Goal: Information Seeking & Learning: Learn about a topic

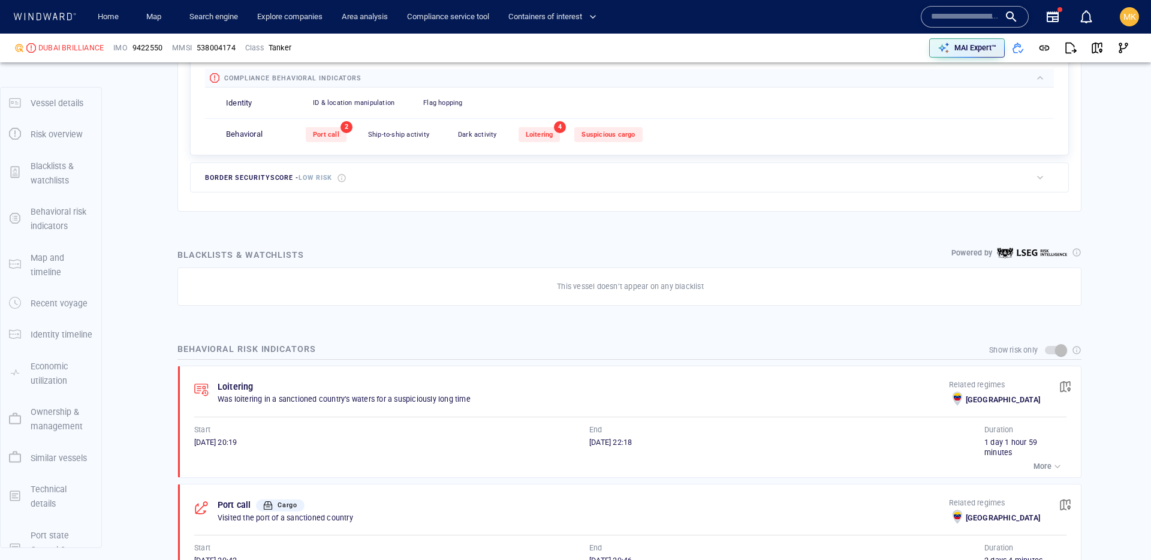
scroll to position [32, 0]
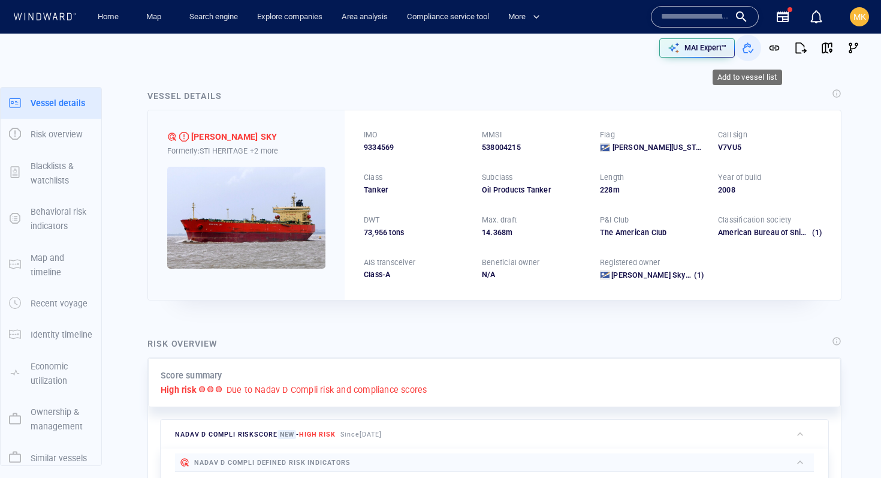
click at [752, 43] on span "button" at bounding box center [748, 48] width 12 height 12
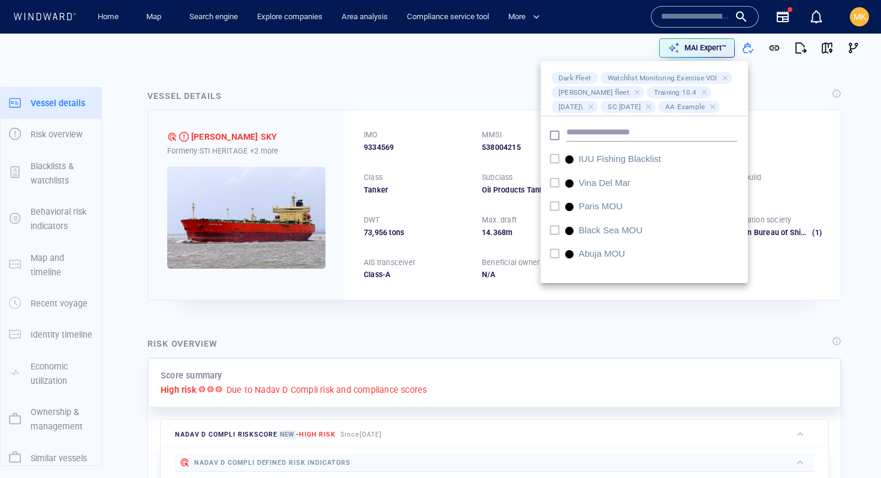
click at [395, 74] on div at bounding box center [440, 239] width 881 height 478
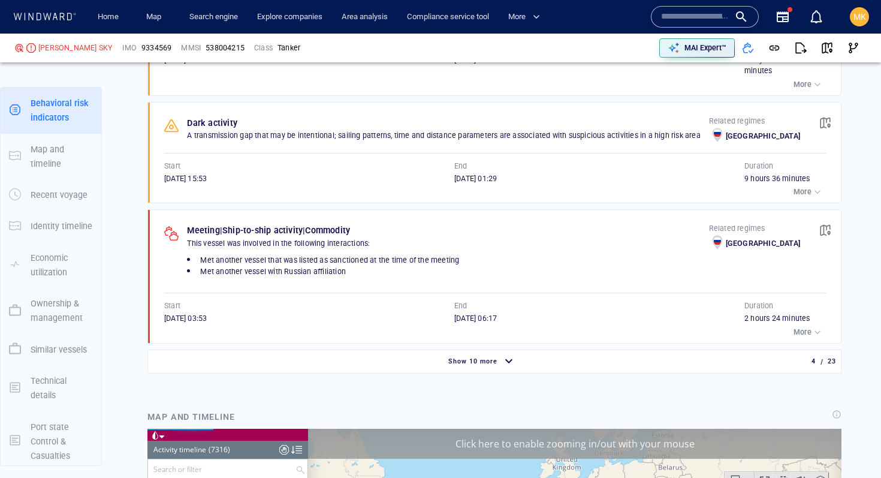
scroll to position [240856, 0]
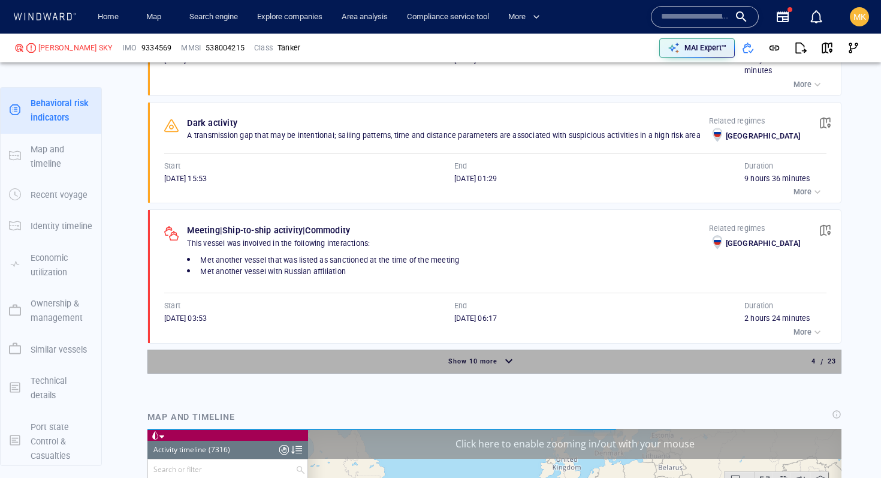
click at [462, 360] on span "Show 10 more" at bounding box center [472, 361] width 49 height 8
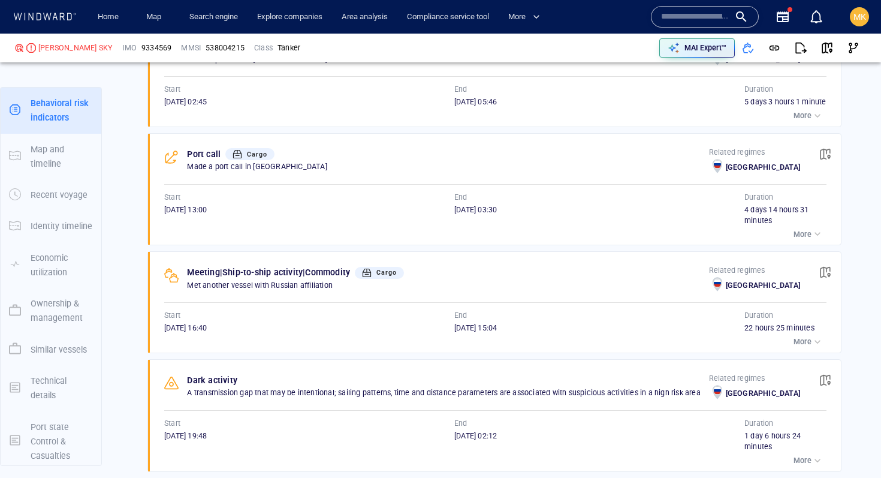
scroll to position [2275, 0]
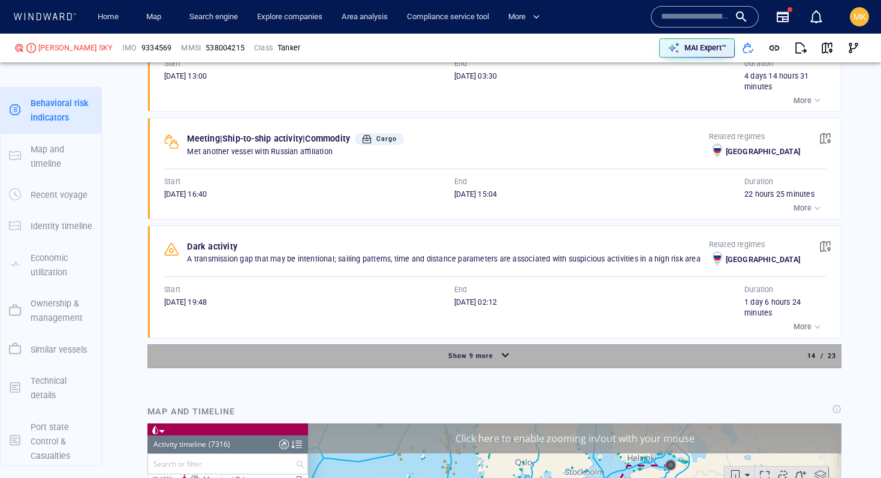
click at [457, 360] on span "Show 9 more" at bounding box center [470, 356] width 45 height 8
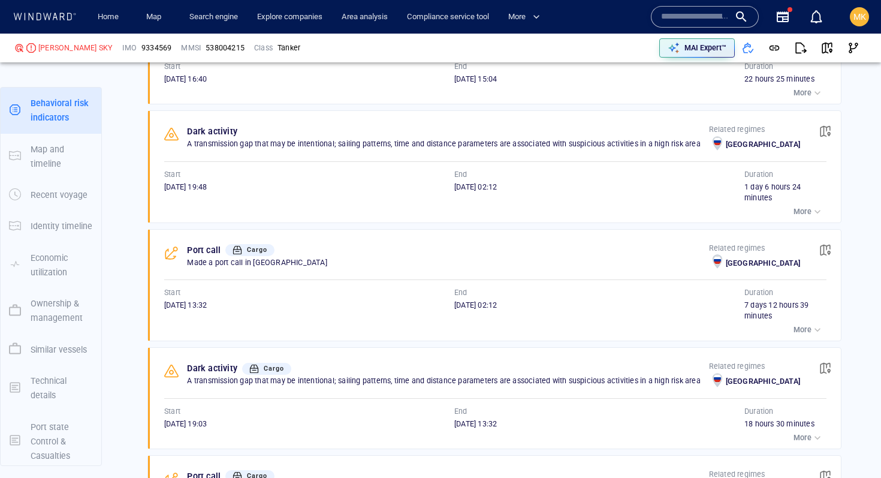
scroll to position [2447, 0]
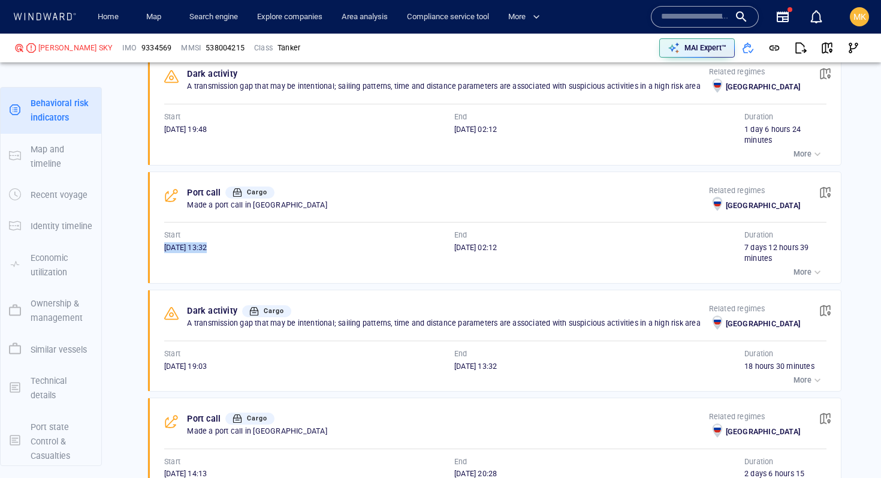
drag, startPoint x: 164, startPoint y: 262, endPoint x: 244, endPoint y: 262, distance: 79.7
click at [244, 253] on div "21/07/2024 13:32" at bounding box center [309, 247] width 290 height 11
click at [457, 252] on span "29/07/2024 02:12" at bounding box center [475, 247] width 43 height 9
drag, startPoint x: 741, startPoint y: 260, endPoint x: 824, endPoint y: 260, distance: 82.7
click at [824, 260] on div "Start 21/07/2024 13:32 End 29/07/2024 02:12 Duration 7 days 12 hours 39 minutes" at bounding box center [495, 247] width 662 height 34
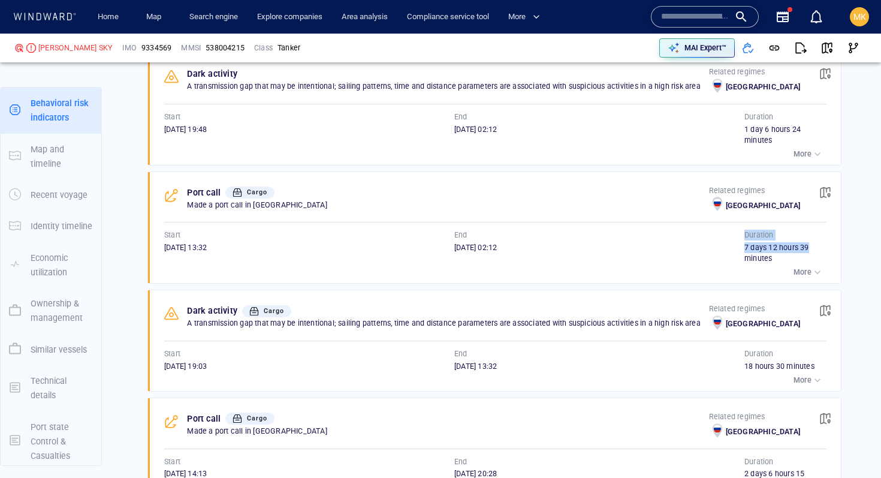
click at [824, 260] on div "7 days 12 hours 39 minutes" at bounding box center [785, 253] width 82 height 22
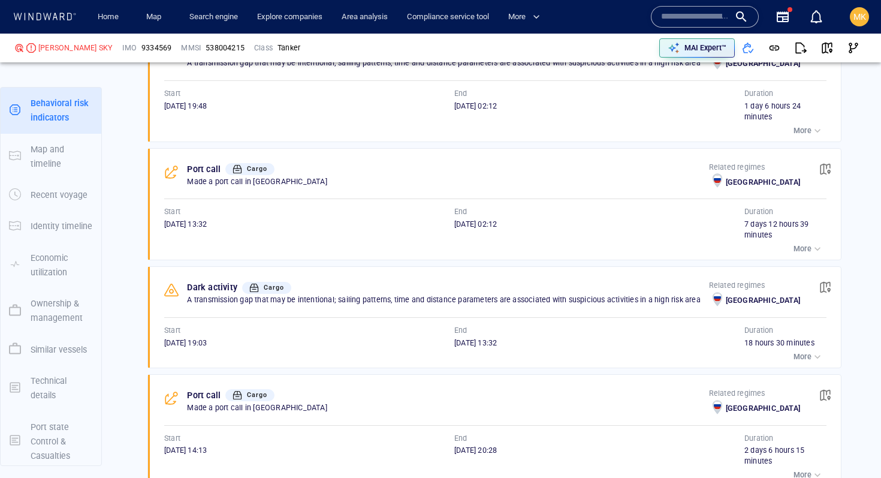
click at [803, 362] on p "More" at bounding box center [803, 356] width 18 height 11
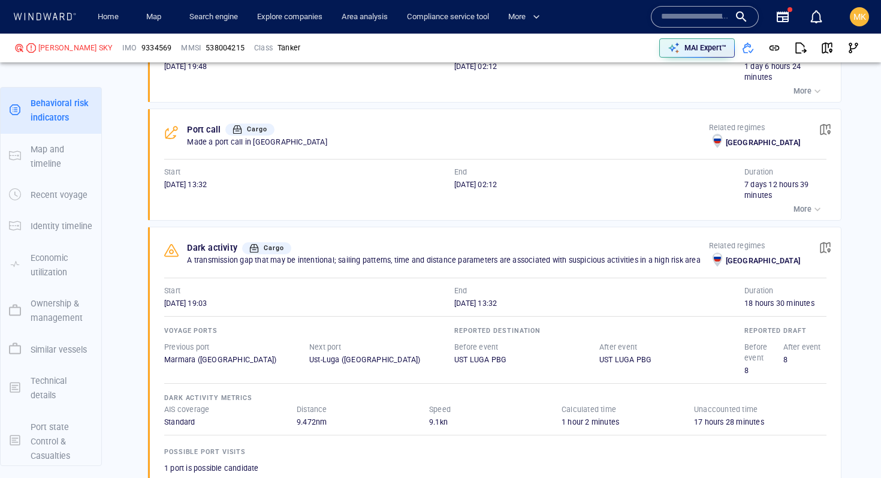
scroll to position [2511, 0]
drag, startPoint x: 743, startPoint y: 381, endPoint x: 789, endPoint y: 370, distance: 47.5
click at [789, 370] on div "Before event 8 After event 8" at bounding box center [783, 357] width 82 height 39
click at [789, 364] on div "8" at bounding box center [802, 358] width 39 height 11
click at [812, 214] on div "button" at bounding box center [818, 208] width 12 height 12
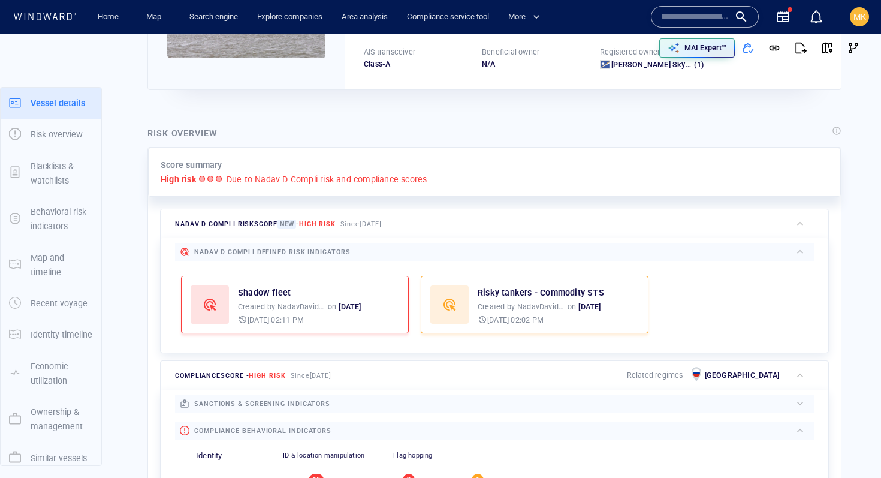
scroll to position [31, 0]
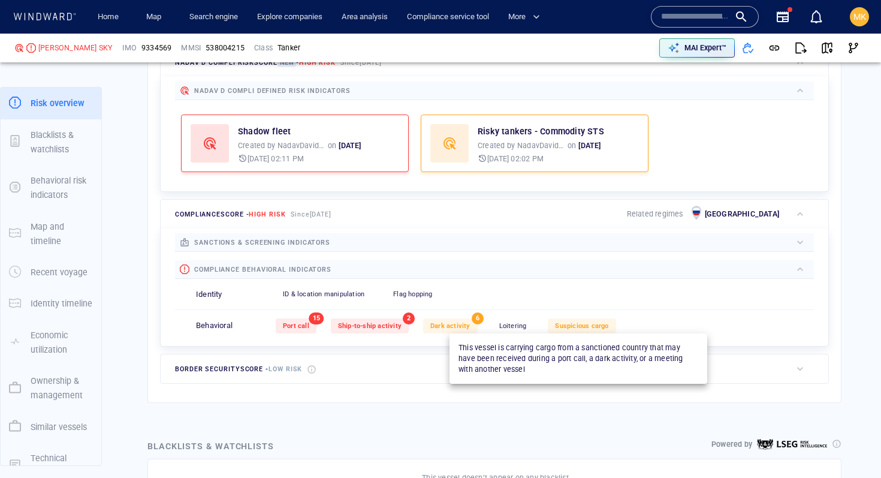
click at [583, 326] on span "Suspicious cargo" at bounding box center [581, 326] width 53 height 8
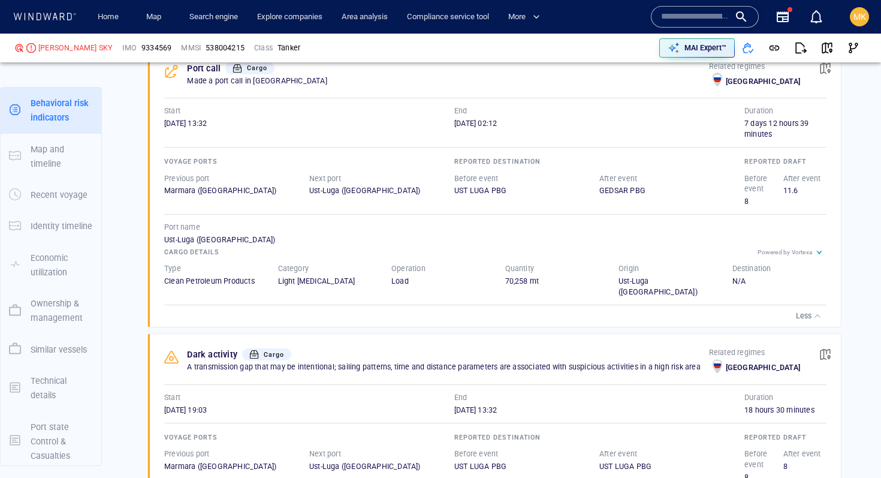
scroll to position [2573, 0]
drag, startPoint x: 523, startPoint y: 127, endPoint x: 432, endPoint y: 127, distance: 91.1
click at [432, 127] on div "Start 21/07/2024 13:32 End 29/07/2024 02:12" at bounding box center [454, 121] width 580 height 34
drag, startPoint x: 437, startPoint y: 131, endPoint x: 528, endPoint y: 138, distance: 91.4
click at [528, 138] on div "Start 21/07/2024 13:32 End 29/07/2024 02:12" at bounding box center [454, 121] width 580 height 34
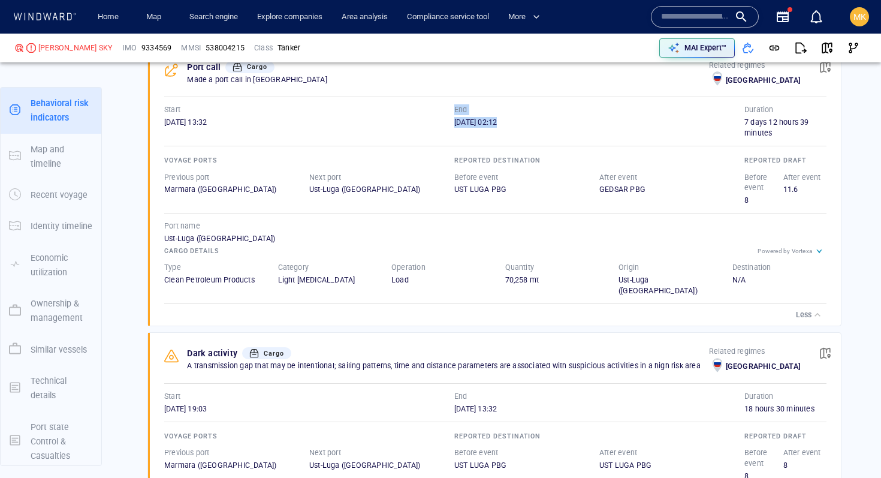
click at [528, 128] on div "29/07/2024 02:12" at bounding box center [599, 122] width 290 height 11
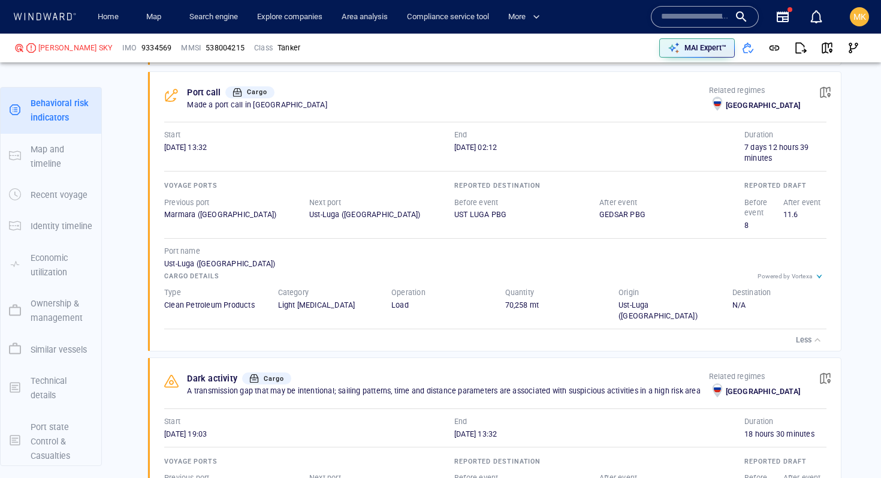
scroll to position [2549, 0]
click at [256, 384] on div at bounding box center [254, 376] width 14 height 14
click at [251, 94] on span "Cargo" at bounding box center [257, 90] width 20 height 8
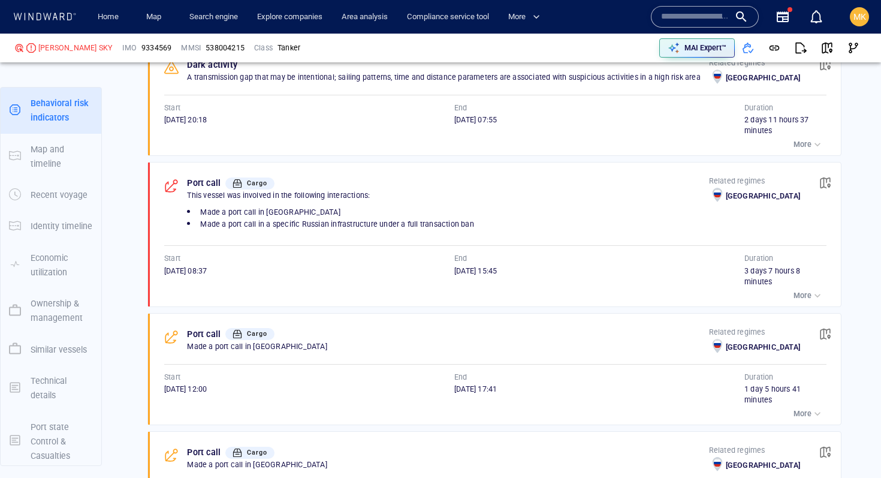
scroll to position [1650, 0]
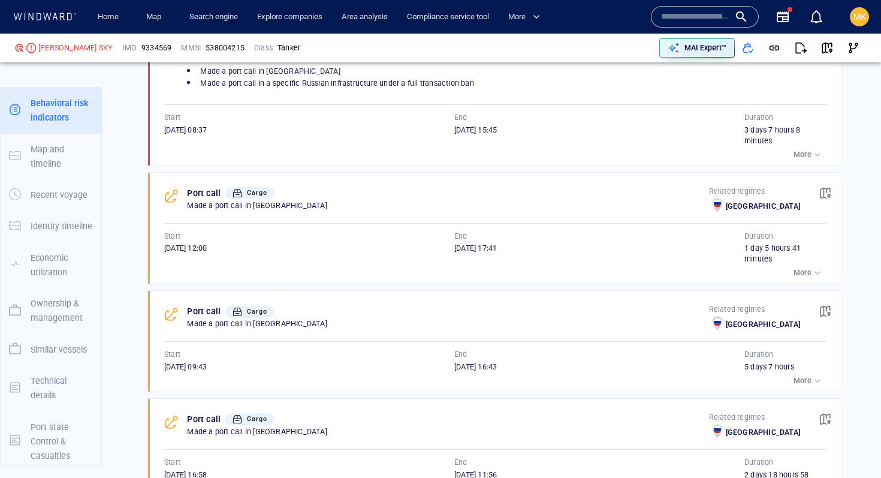
click at [260, 195] on span "Cargo" at bounding box center [257, 193] width 20 height 8
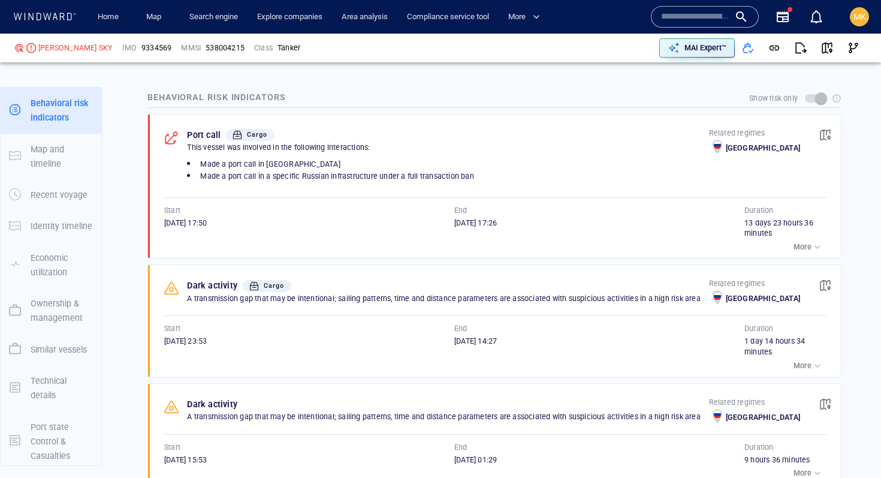
scroll to position [812, 0]
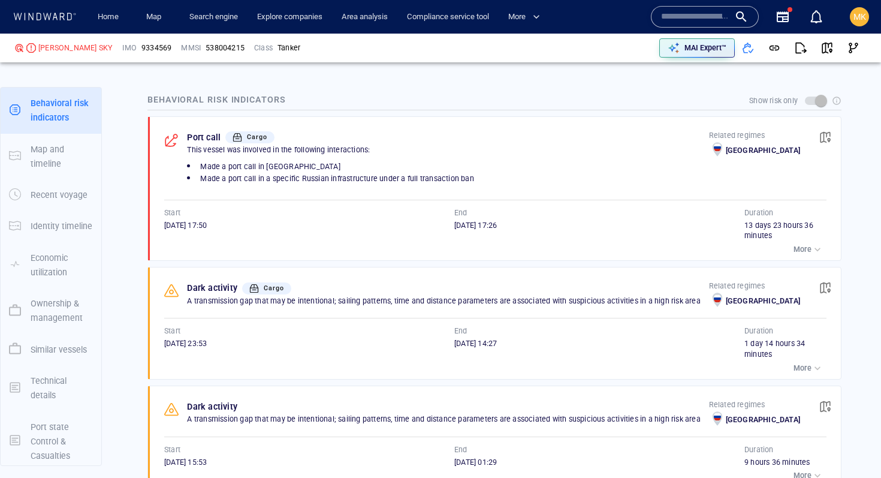
click at [243, 137] on div at bounding box center [237, 137] width 14 height 14
click at [314, 162] on li "Made a port call in Russia" at bounding box center [447, 166] width 521 height 12
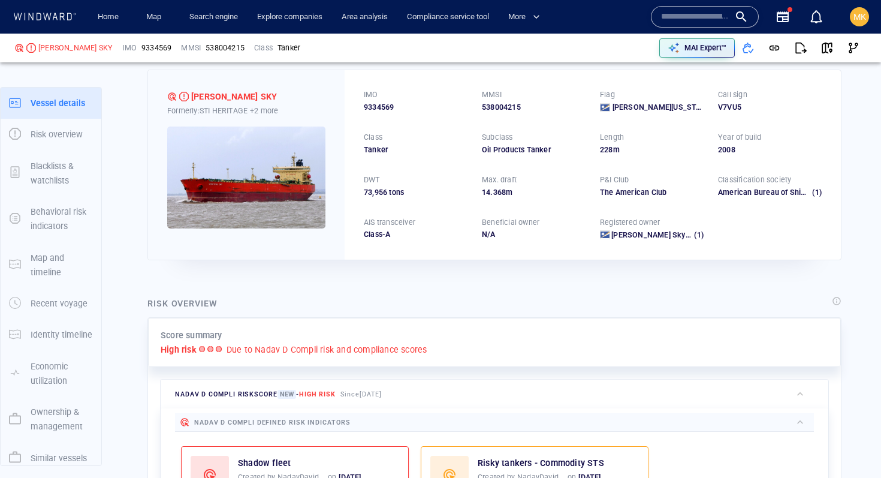
scroll to position [50, 0]
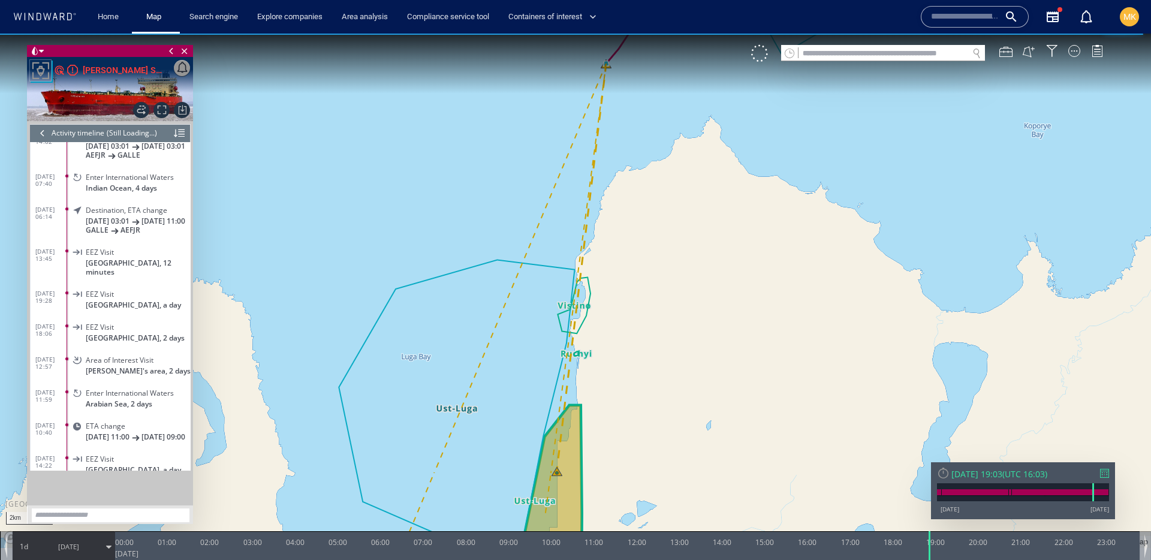
scroll to position [361, 0]
click at [943, 474] on div at bounding box center [943, 472] width 13 height 13
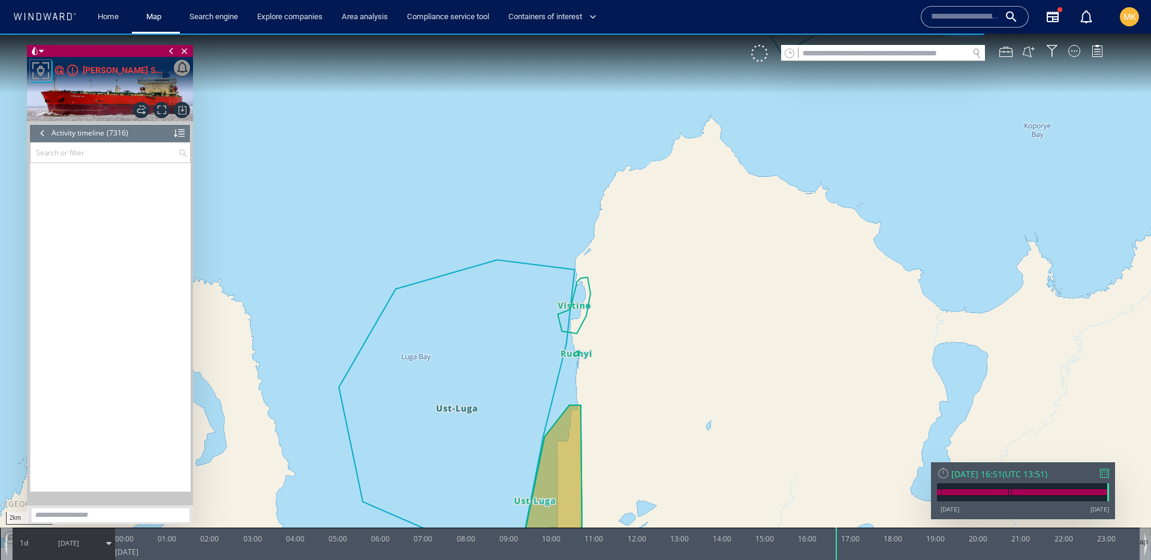
scroll to position [240846, 0]
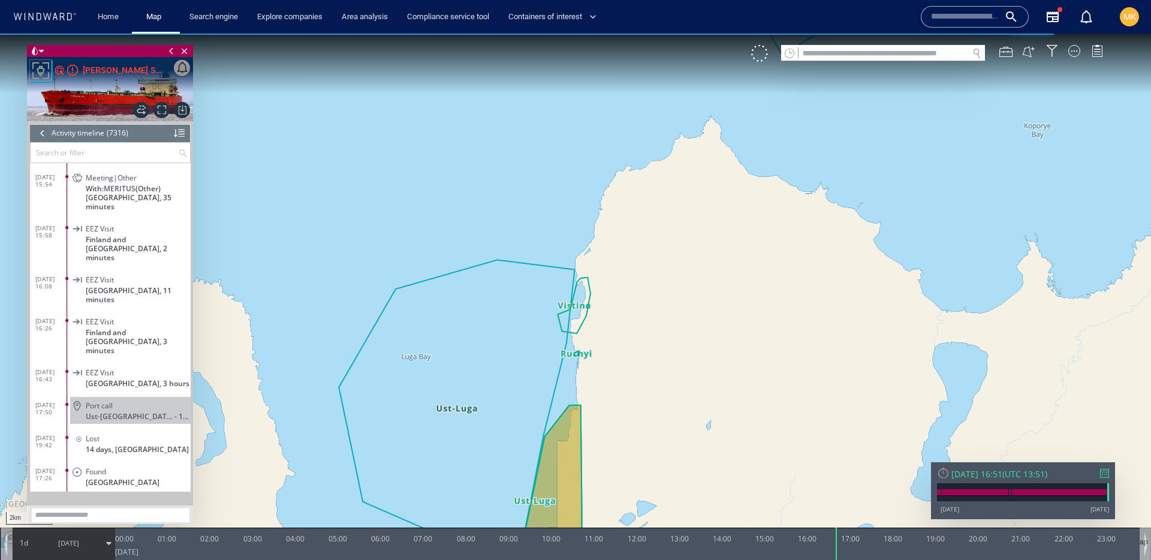
click at [1101, 474] on div at bounding box center [1104, 473] width 9 height 9
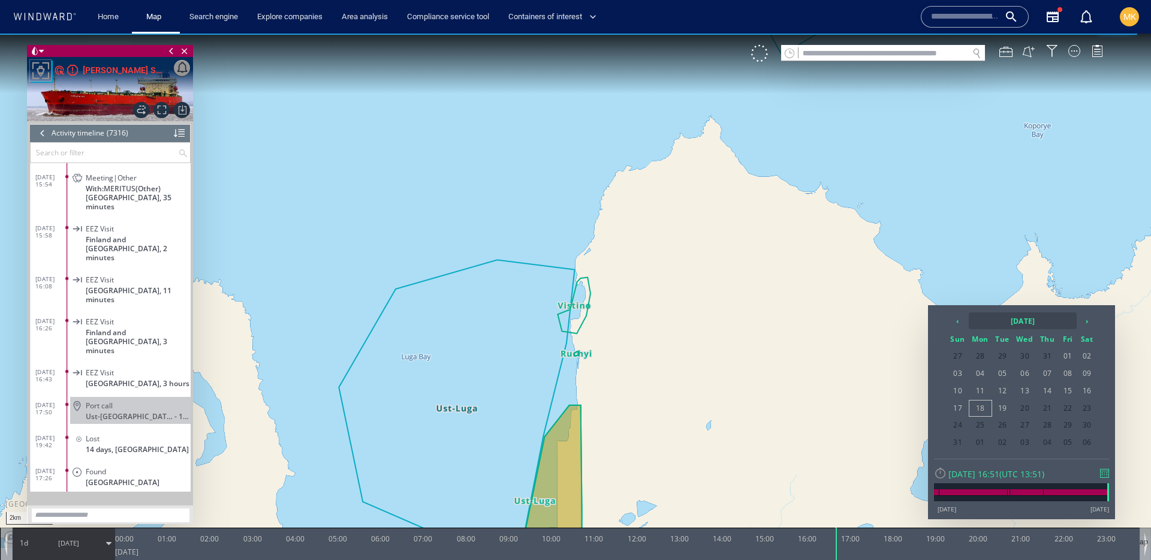
click at [1006, 322] on th "2025 August" at bounding box center [1023, 320] width 108 height 17
click at [960, 322] on th "‹" at bounding box center [959, 320] width 18 height 17
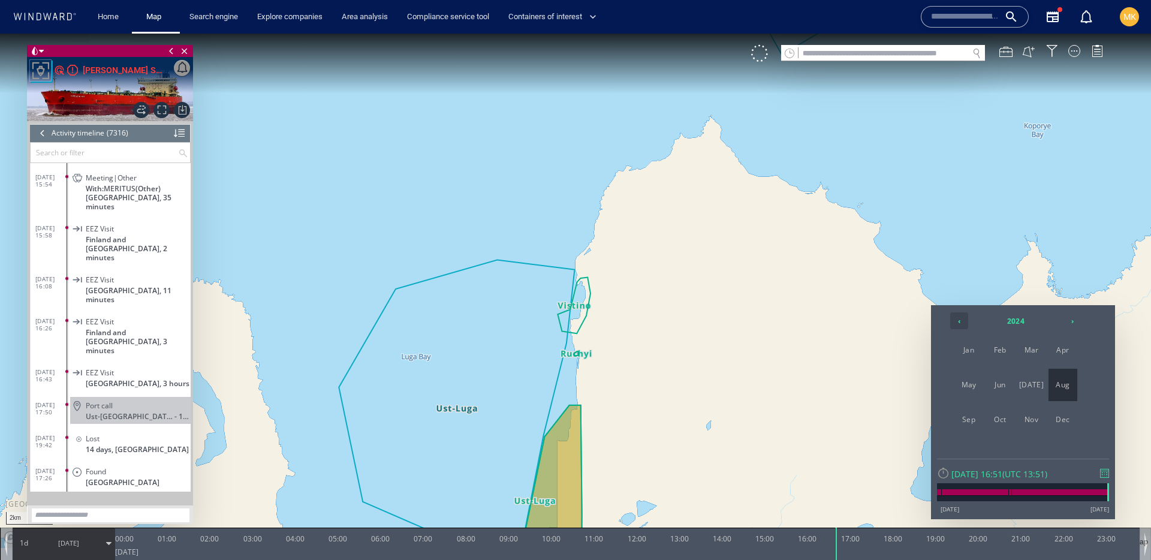
click at [960, 322] on th "‹" at bounding box center [959, 320] width 18 height 17
click at [1073, 319] on th "›" at bounding box center [1072, 320] width 18 height 17
click at [1037, 386] on span "Jul" at bounding box center [1031, 385] width 29 height 32
click at [1088, 389] on span "20" at bounding box center [1087, 391] width 18 height 16
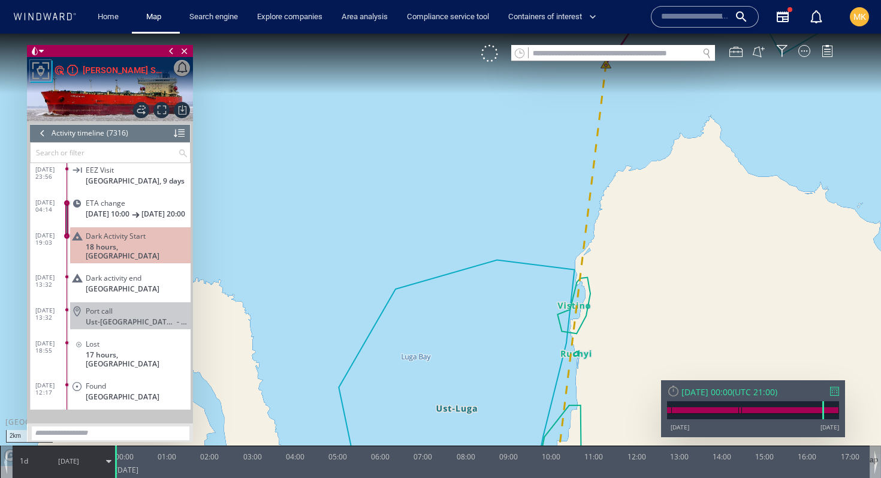
scroll to position [201946, 0]
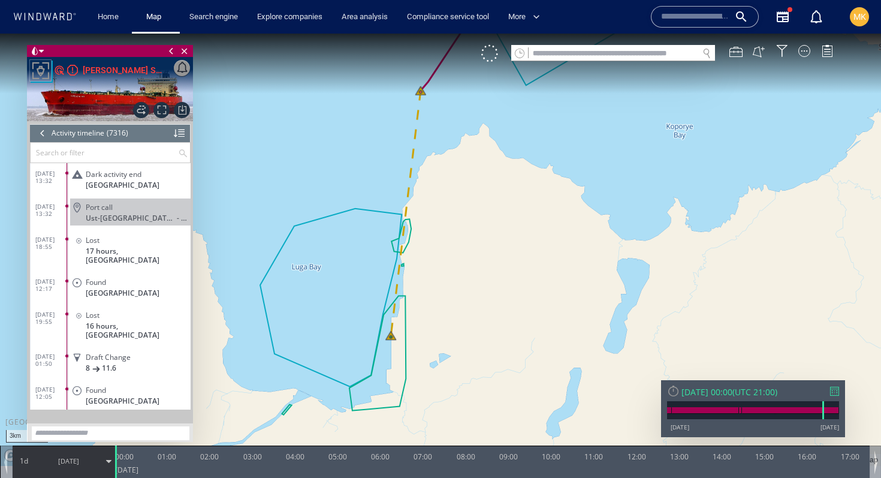
scroll to position [202022, 0]
click at [164, 209] on div "Port call" at bounding box center [136, 208] width 100 height 9
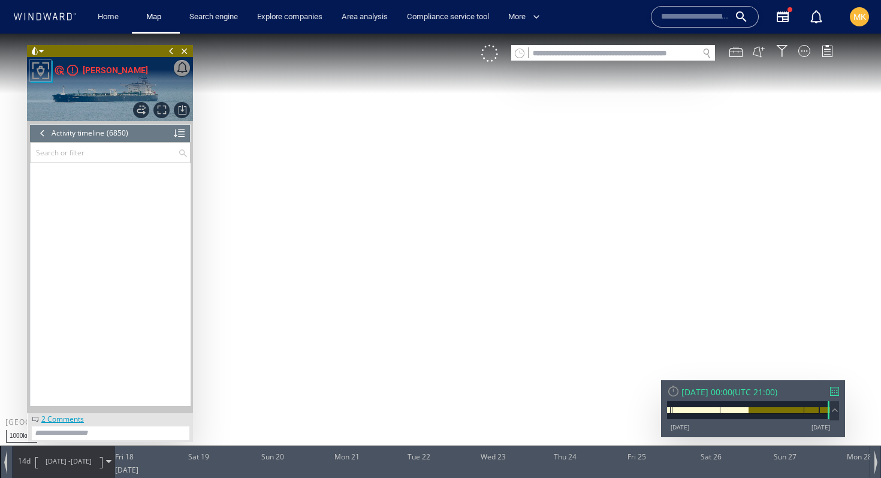
scroll to position [224396, 0]
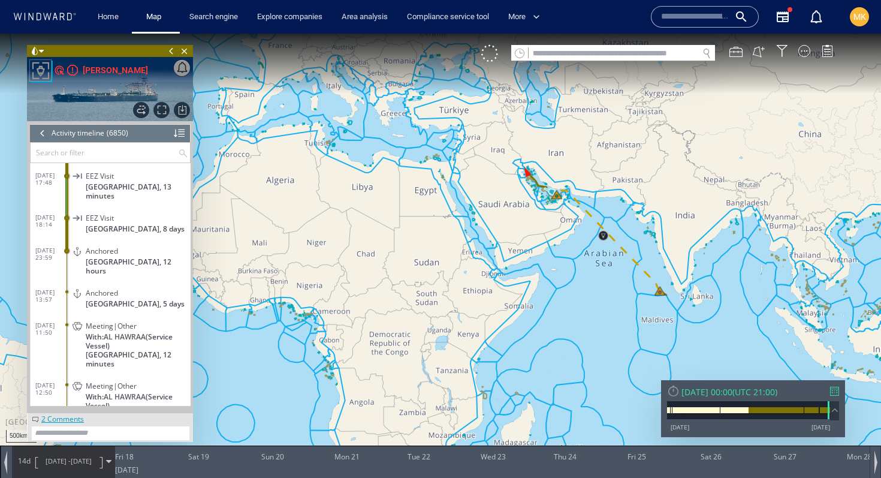
drag, startPoint x: 639, startPoint y: 275, endPoint x: 519, endPoint y: 246, distance: 123.3
click at [519, 246] on canvas "Map" at bounding box center [440, 250] width 881 height 432
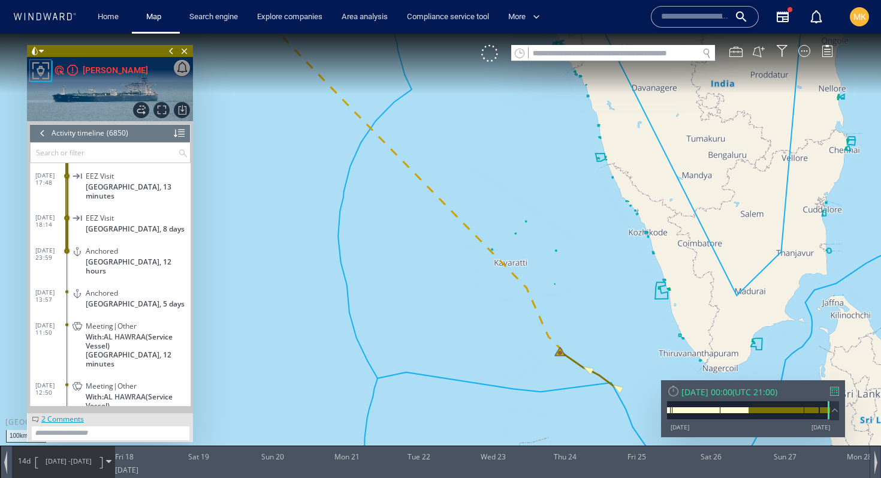
drag, startPoint x: 580, startPoint y: 319, endPoint x: 450, endPoint y: 211, distance: 169.0
click at [450, 211] on canvas "Map" at bounding box center [440, 250] width 881 height 432
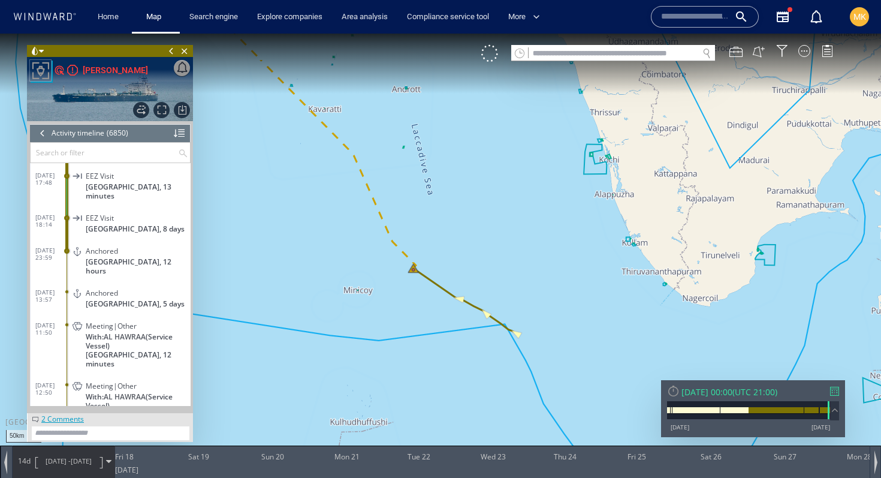
click at [76, 458] on span "31/07/25" at bounding box center [81, 460] width 21 height 9
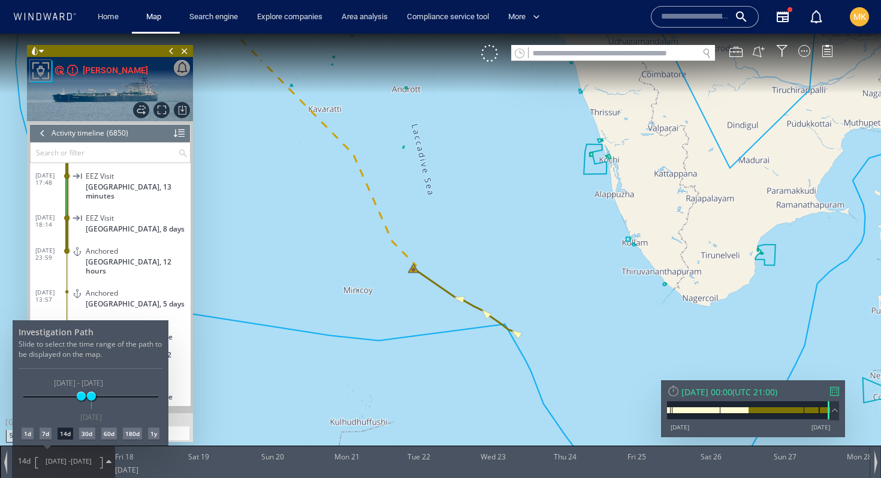
click at [76, 398] on div "02/05/25 28/10/25 17/07/25 31/07/25 17/07/25 - 31/07/25 31/07/25" at bounding box center [90, 397] width 135 height 2
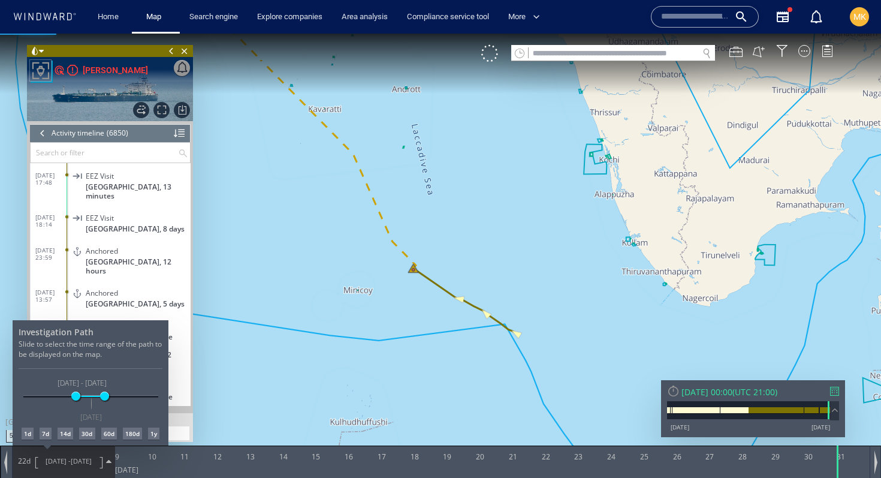
click at [108, 398] on span at bounding box center [90, 395] width 135 height 19
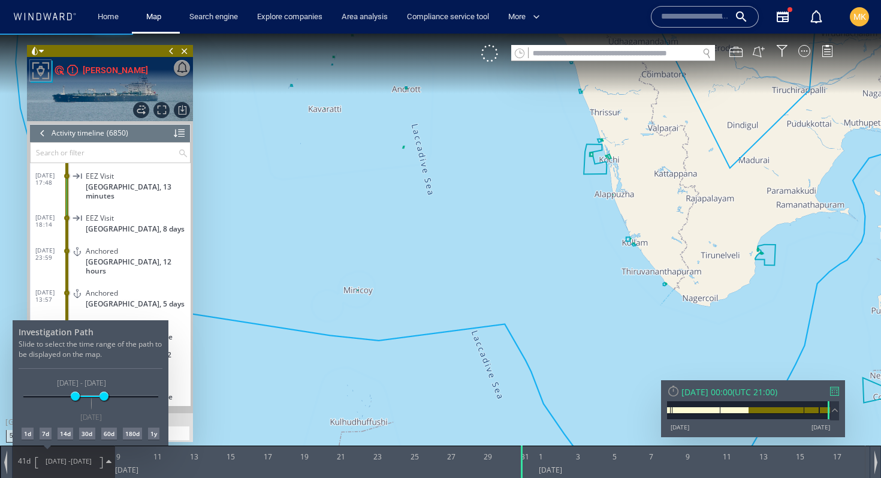
click at [612, 315] on div at bounding box center [440, 256] width 881 height 444
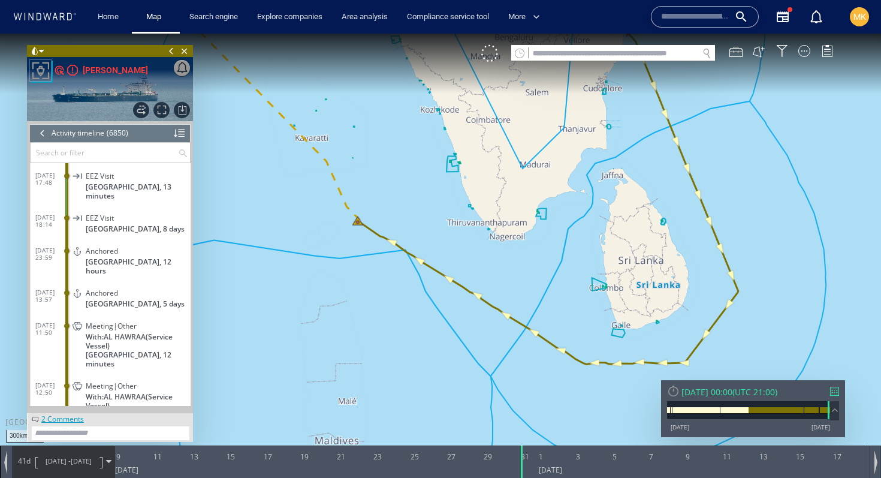
drag, startPoint x: 254, startPoint y: 156, endPoint x: 611, endPoint y: 303, distance: 386.6
click at [611, 303] on canvas "Map" at bounding box center [440, 250] width 881 height 432
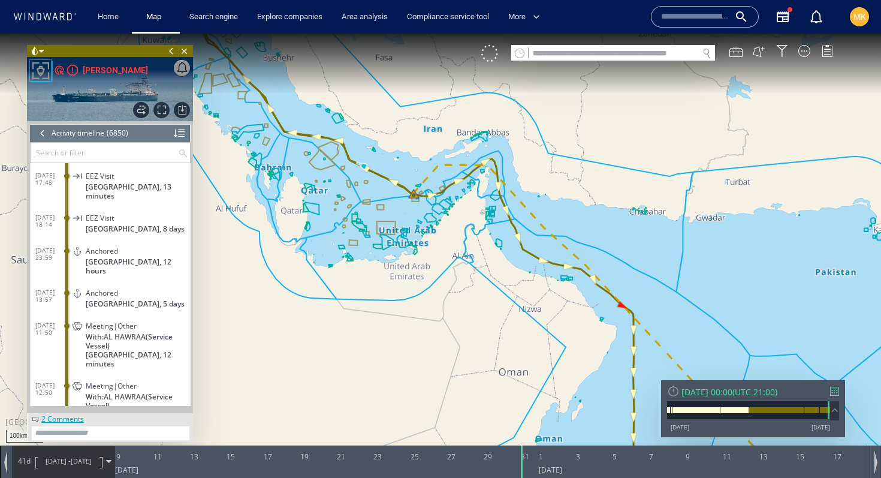
drag, startPoint x: 412, startPoint y: 82, endPoint x: 400, endPoint y: 226, distance: 144.3
click at [400, 226] on canvas "Map" at bounding box center [440, 250] width 881 height 432
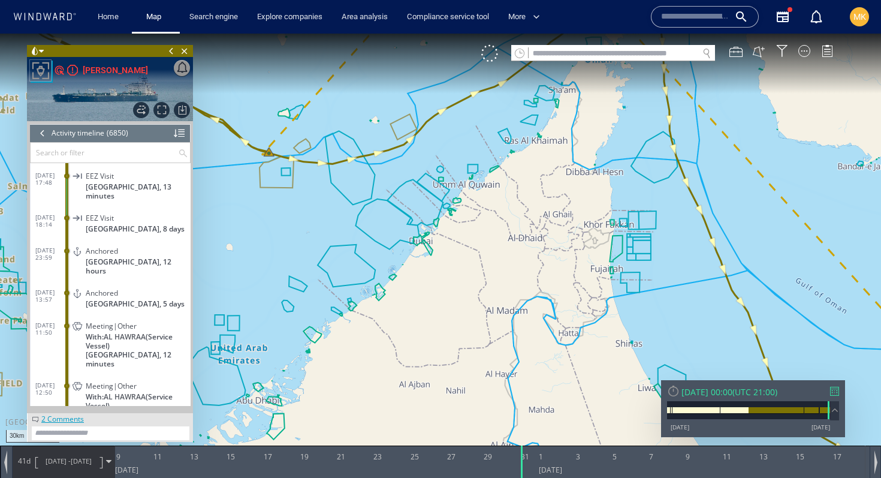
drag, startPoint x: 400, startPoint y: 126, endPoint x: 409, endPoint y: 245, distance: 119.6
click at [409, 245] on canvas "Map" at bounding box center [440, 250] width 881 height 432
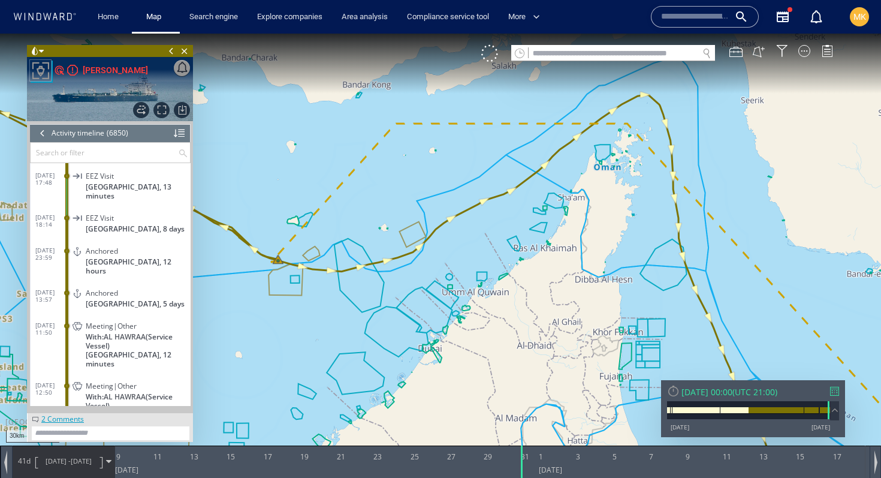
drag, startPoint x: 451, startPoint y: 203, endPoint x: 451, endPoint y: 275, distance: 72.5
click at [451, 275] on canvas "Map" at bounding box center [440, 250] width 881 height 432
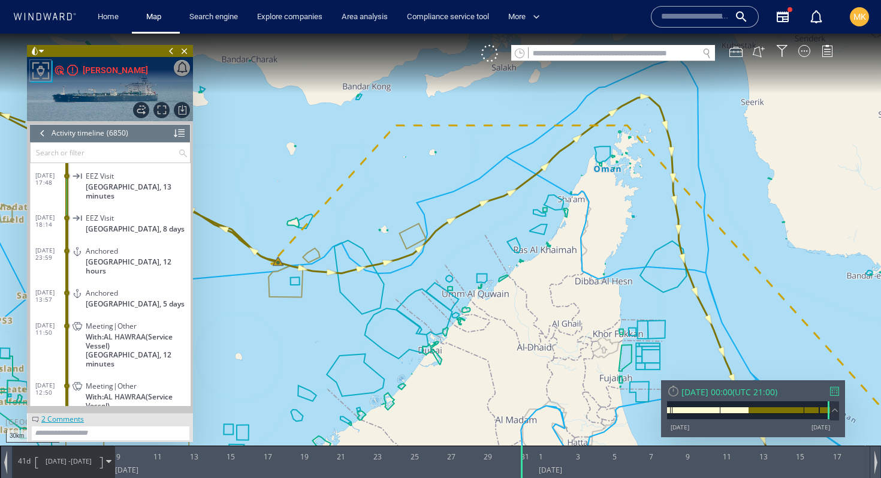
click at [51, 456] on span "08/07/25 - 18/08/25" at bounding box center [68, 461] width 61 height 30
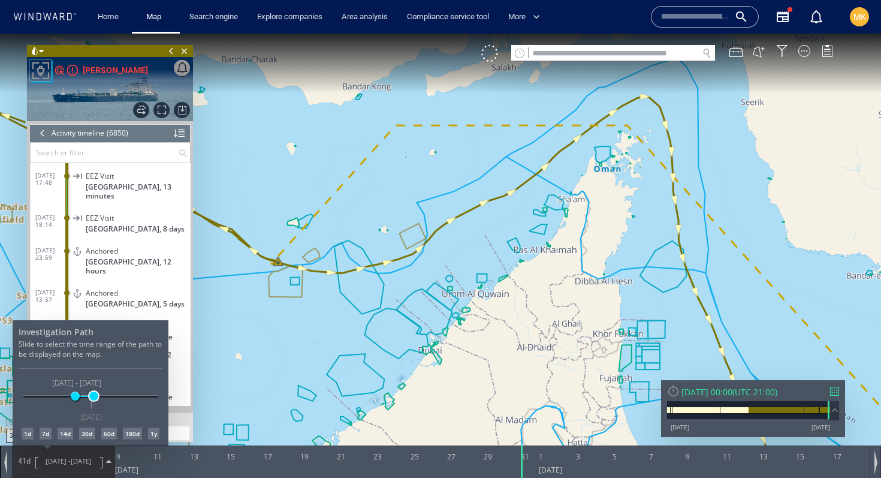
drag, startPoint x: 104, startPoint y: 399, endPoint x: 92, endPoint y: 399, distance: 12.0
click at [92, 399] on span at bounding box center [93, 395] width 9 height 9
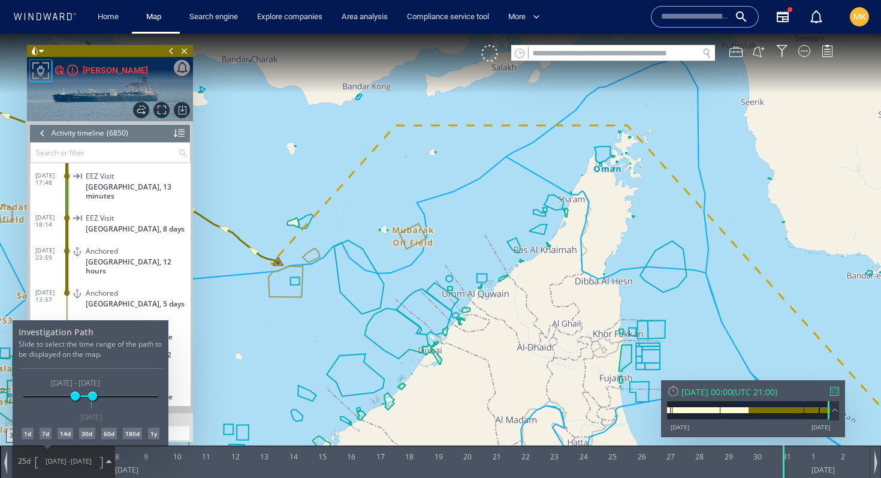
click at [337, 307] on div at bounding box center [440, 256] width 881 height 444
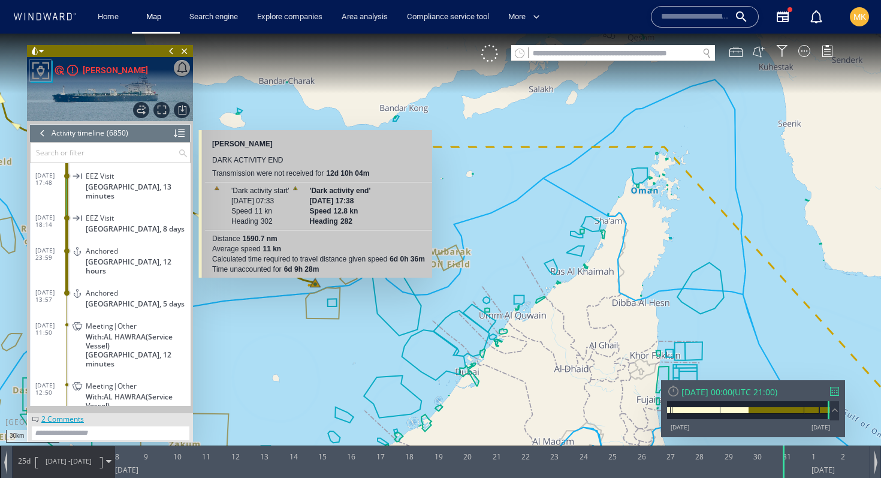
drag, startPoint x: 278, startPoint y: 265, endPoint x: 315, endPoint y: 287, distance: 43.3
click at [315, 287] on canvas "Map" at bounding box center [440, 250] width 881 height 432
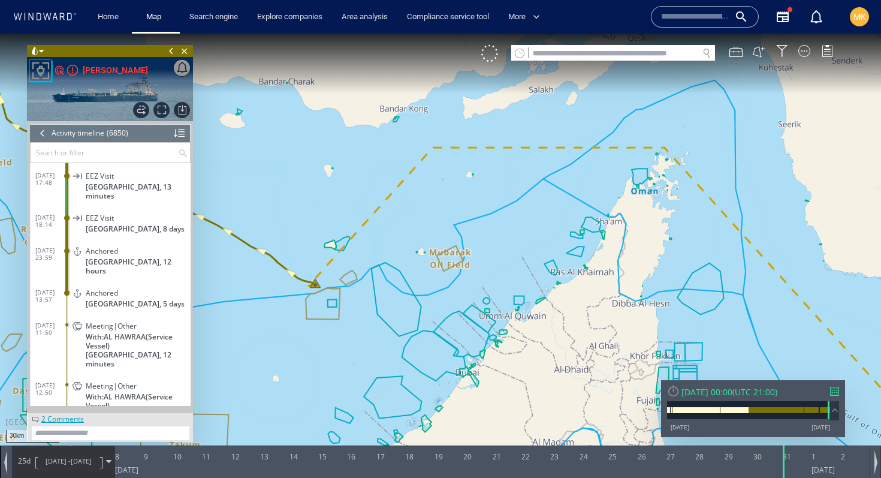
drag, startPoint x: 386, startPoint y: 248, endPoint x: 671, endPoint y: 265, distance: 285.2
click at [671, 265] on canvas "Map" at bounding box center [440, 250] width 881 height 432
